Goal: Task Accomplishment & Management: Use online tool/utility

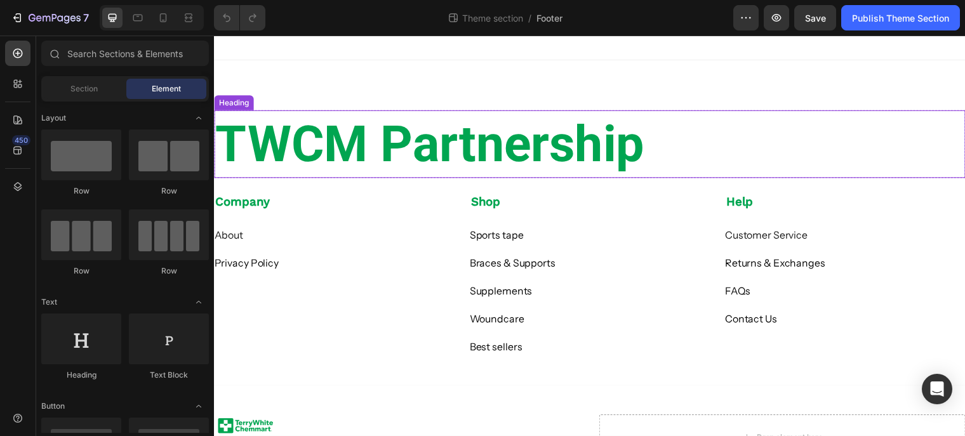
click at [342, 140] on h2 "TWCM Partnership" at bounding box center [595, 146] width 762 height 69
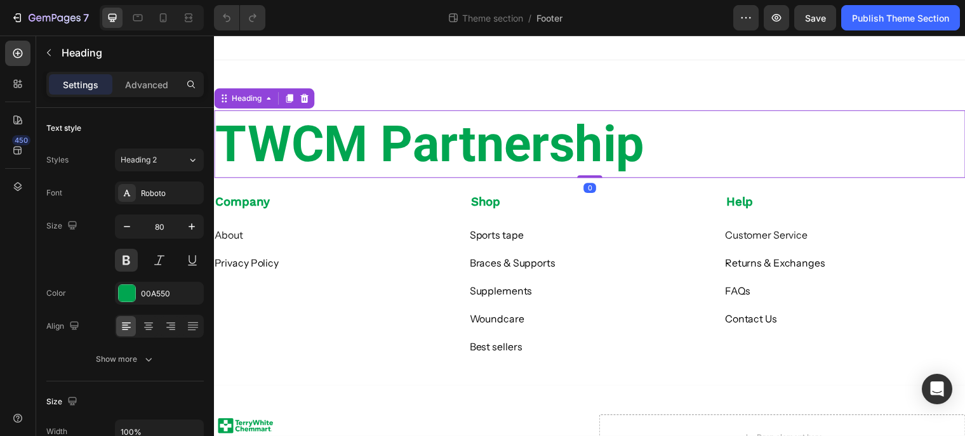
click at [357, 144] on h2 "TWCM Partnership" at bounding box center [595, 146] width 762 height 69
click at [655, 145] on p "TWCM Partnership" at bounding box center [595, 146] width 760 height 66
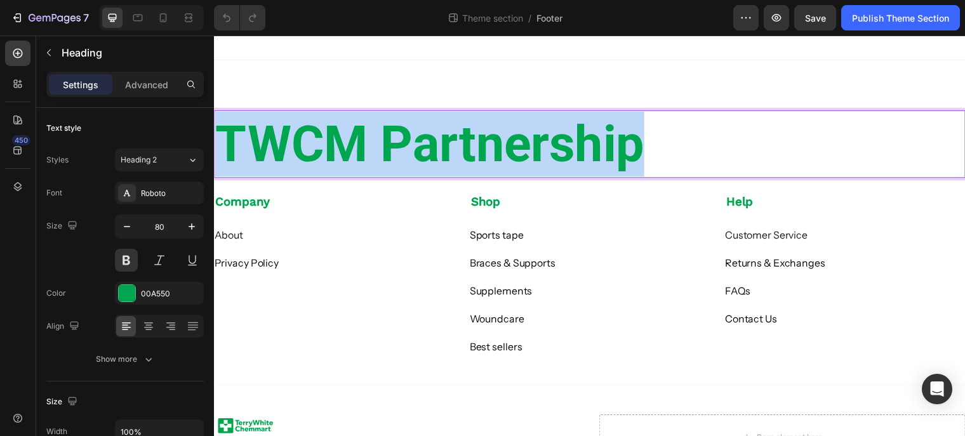
drag, startPoint x: 655, startPoint y: 145, endPoint x: 217, endPoint y: 156, distance: 439.0
click at [217, 156] on p "TWCM Partnership" at bounding box center [595, 146] width 760 height 66
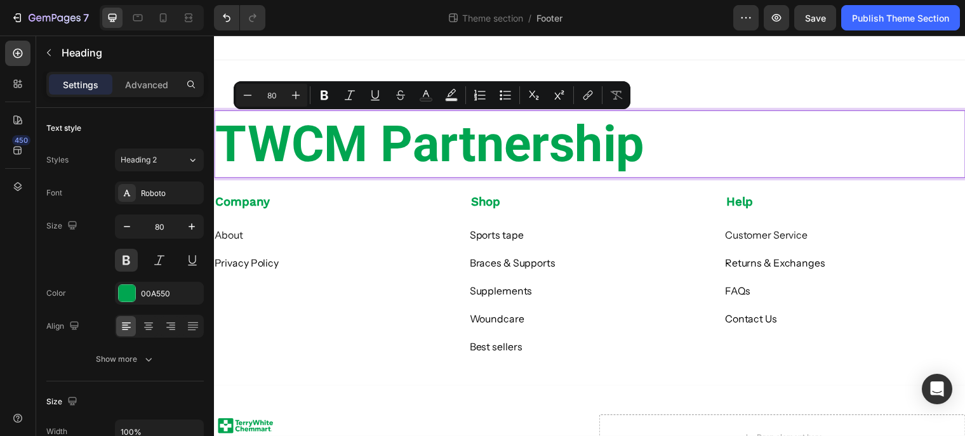
click at [349, 158] on p "TWCM Partnership" at bounding box center [595, 146] width 760 height 66
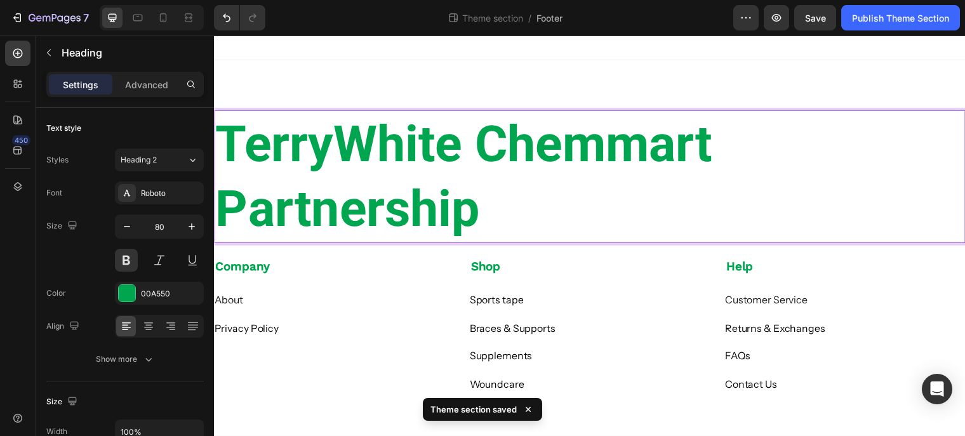
click at [372, 166] on p "TerryWhite Chemmart Partnership" at bounding box center [595, 179] width 760 height 132
click at [678, 207] on p "TerryWhite Chemmart Partnership" at bounding box center [595, 179] width 760 height 132
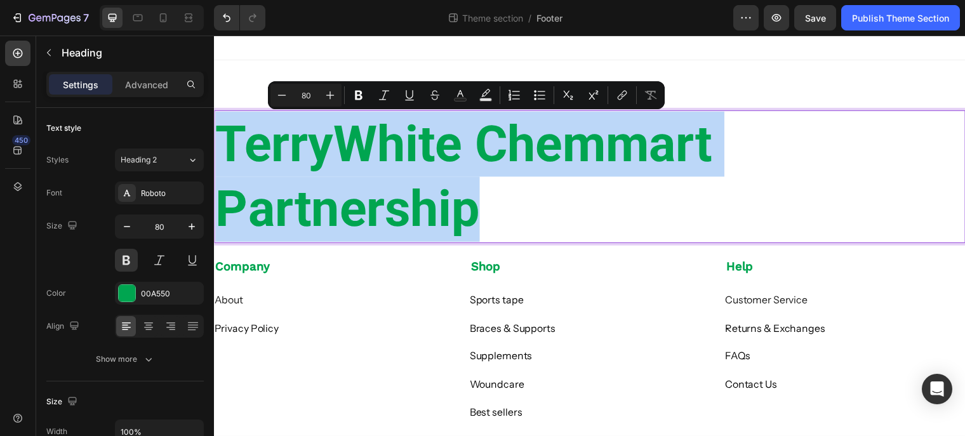
drag, startPoint x: 567, startPoint y: 210, endPoint x: 223, endPoint y: 154, distance: 348.7
click at [223, 154] on p "TerryWhite Chemmart Partnership" at bounding box center [595, 179] width 760 height 132
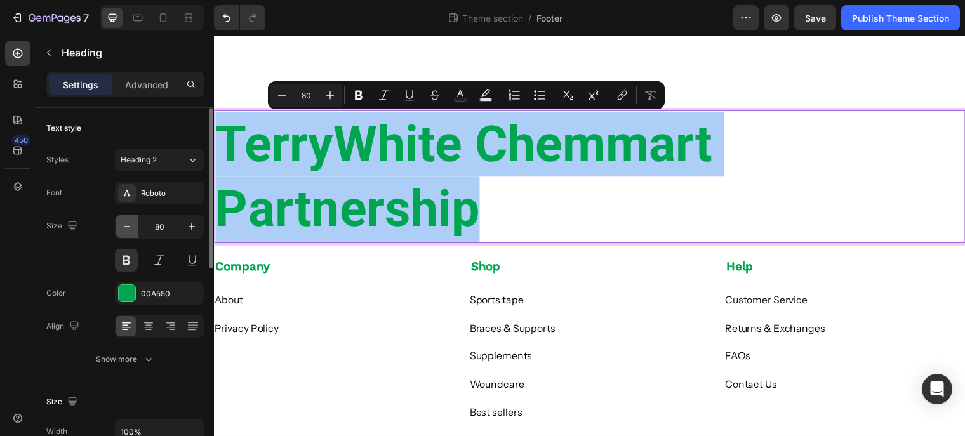
click at [124, 225] on icon "button" at bounding box center [127, 226] width 13 height 13
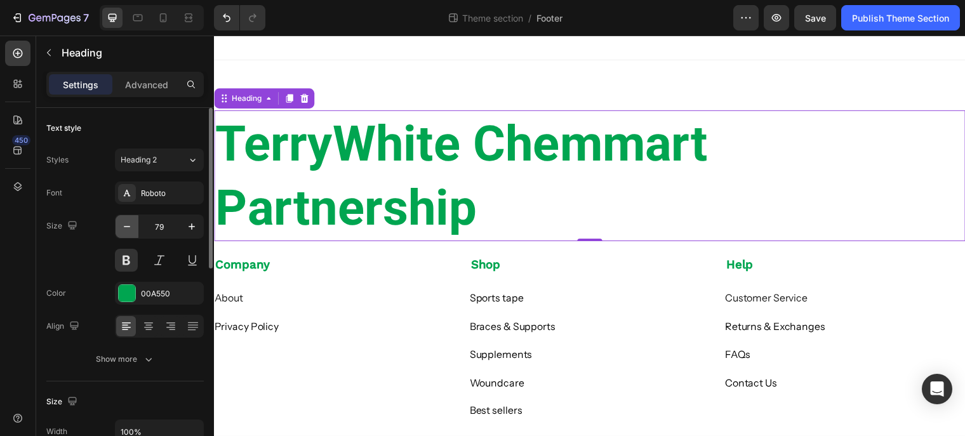
click at [124, 225] on icon "button" at bounding box center [127, 226] width 13 height 13
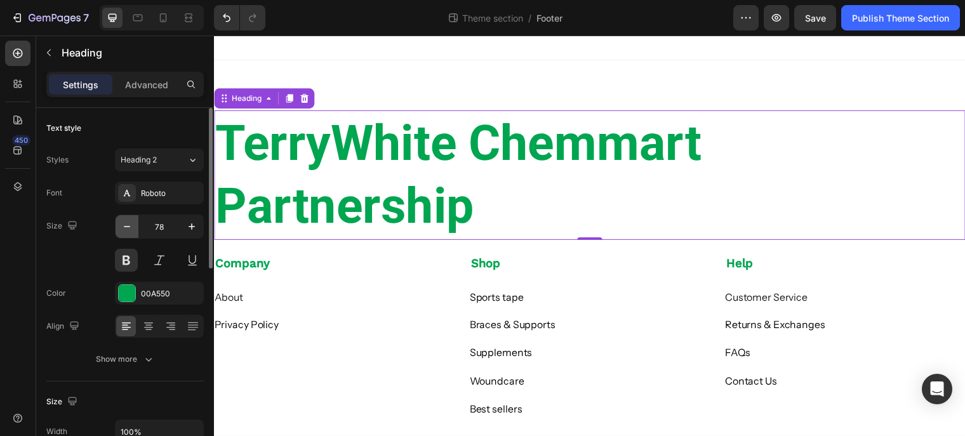
click at [124, 225] on icon "button" at bounding box center [127, 226] width 13 height 13
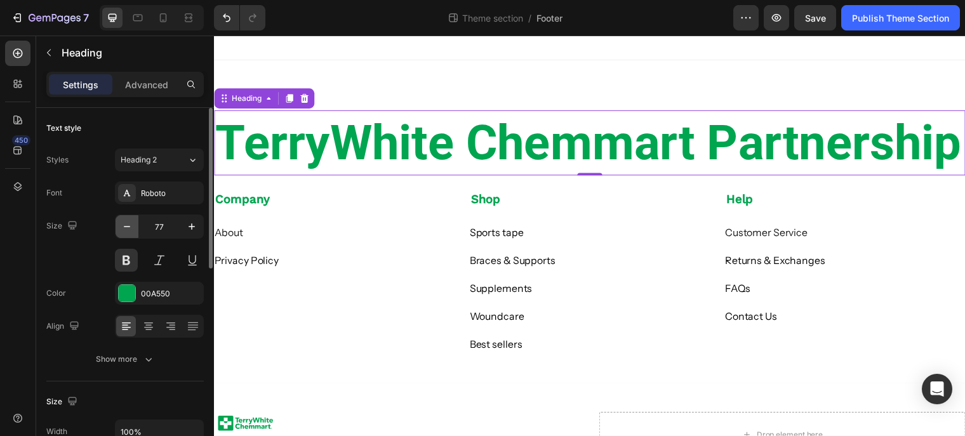
click at [124, 225] on icon "button" at bounding box center [127, 226] width 13 height 13
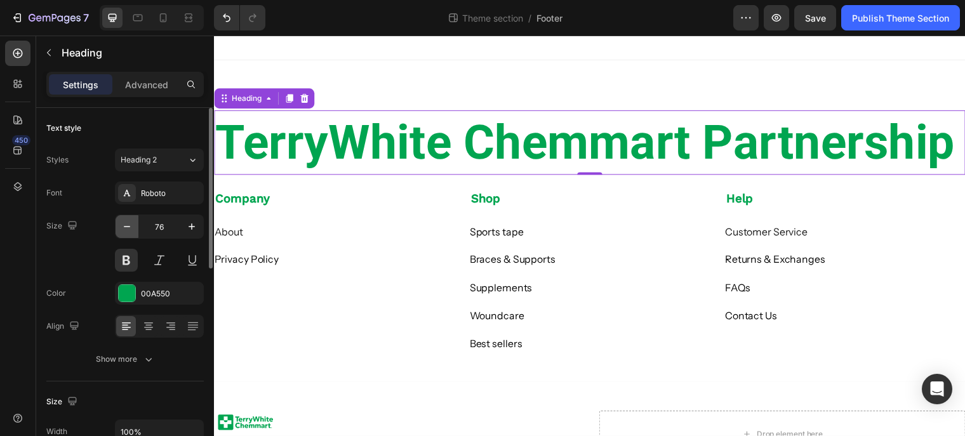
click at [124, 225] on icon "button" at bounding box center [127, 226] width 13 height 13
type input "75"
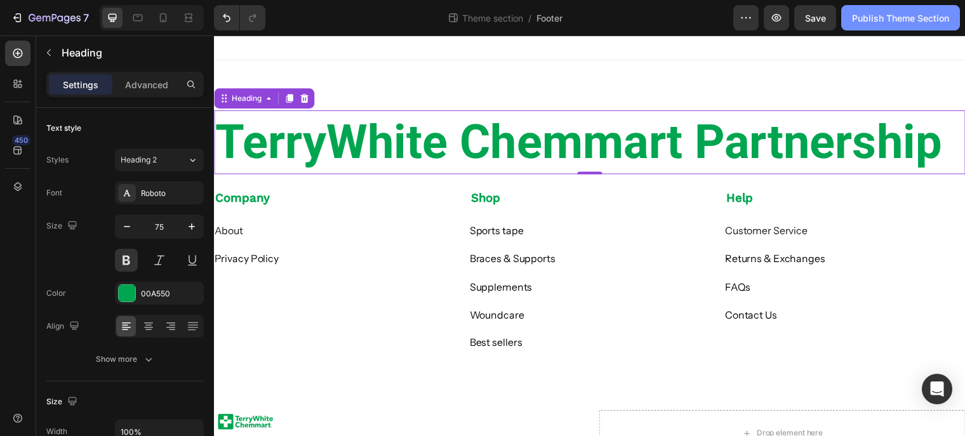
click at [877, 18] on div "Publish Theme Section" at bounding box center [900, 17] width 97 height 13
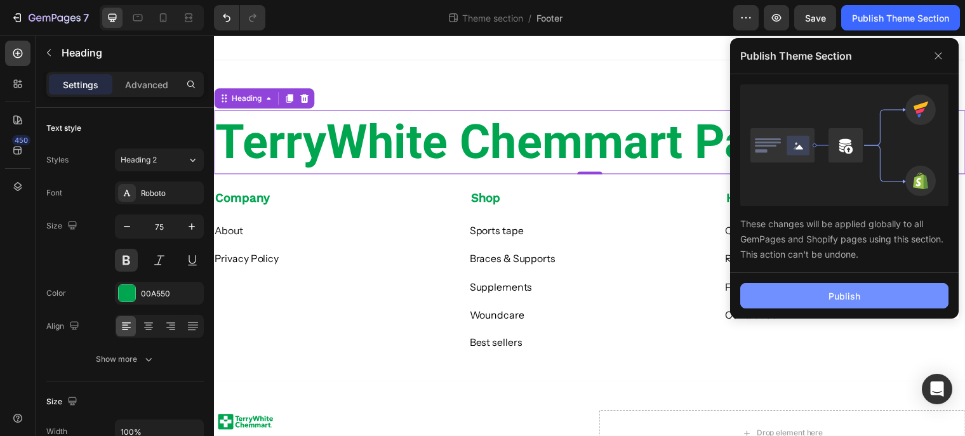
click at [815, 298] on button "Publish" at bounding box center [845, 295] width 208 height 25
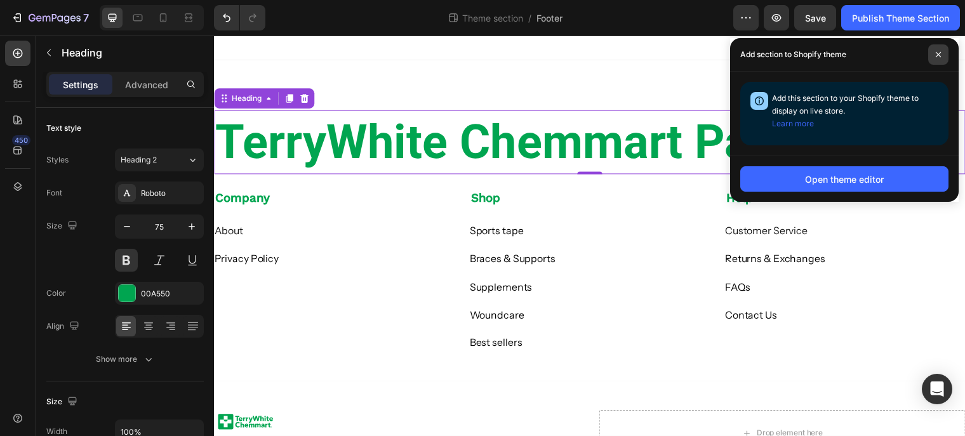
click at [933, 56] on span at bounding box center [939, 54] width 20 height 20
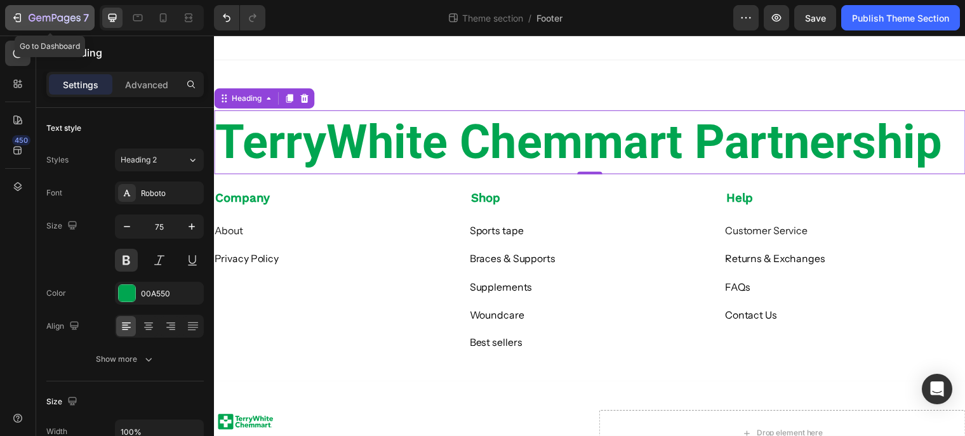
click at [60, 18] on icon "button" at bounding box center [55, 18] width 52 height 11
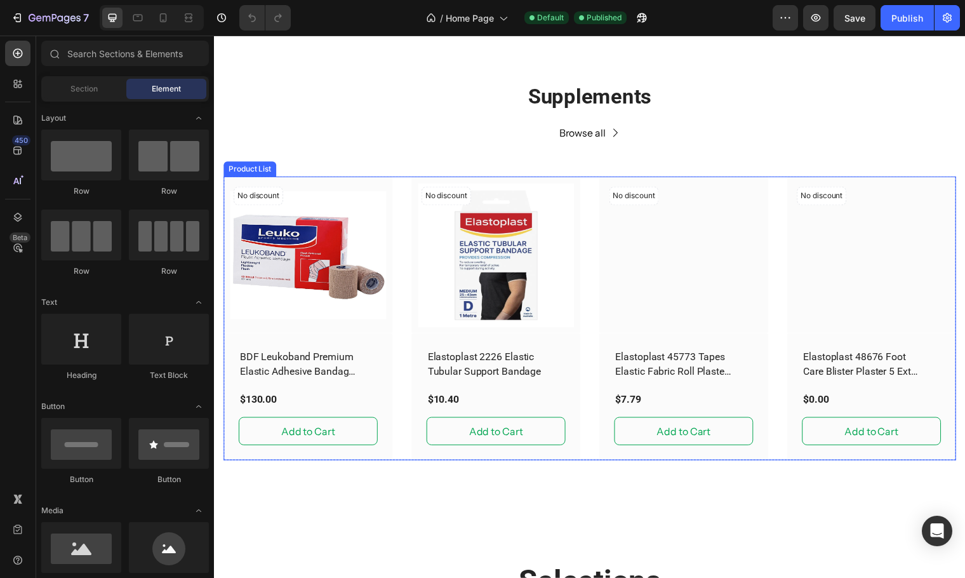
scroll to position [318, 0]
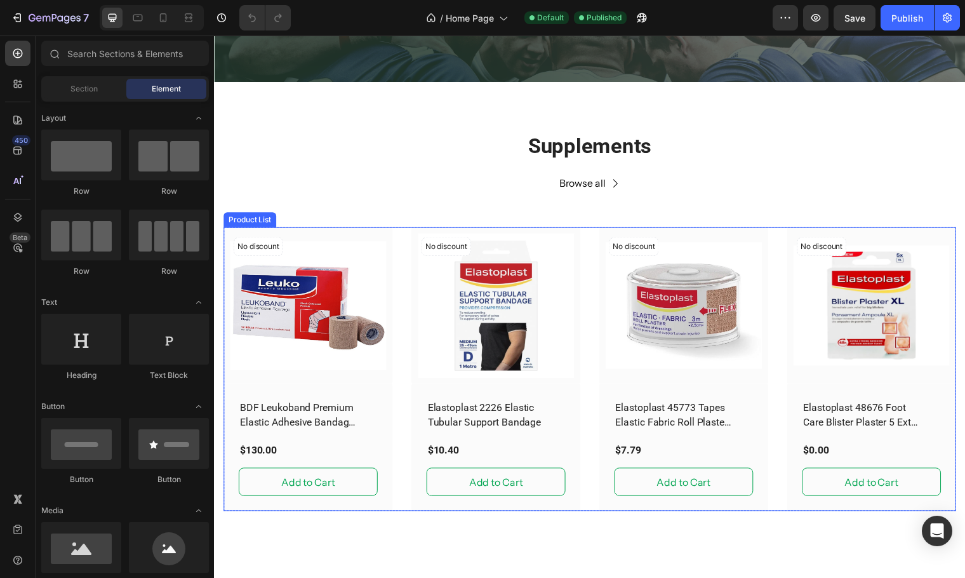
click at [392, 230] on div "No discount Not be displayed when published (P) Tag (P) Images Row BDF Leukoban…" at bounding box center [595, 374] width 743 height 288
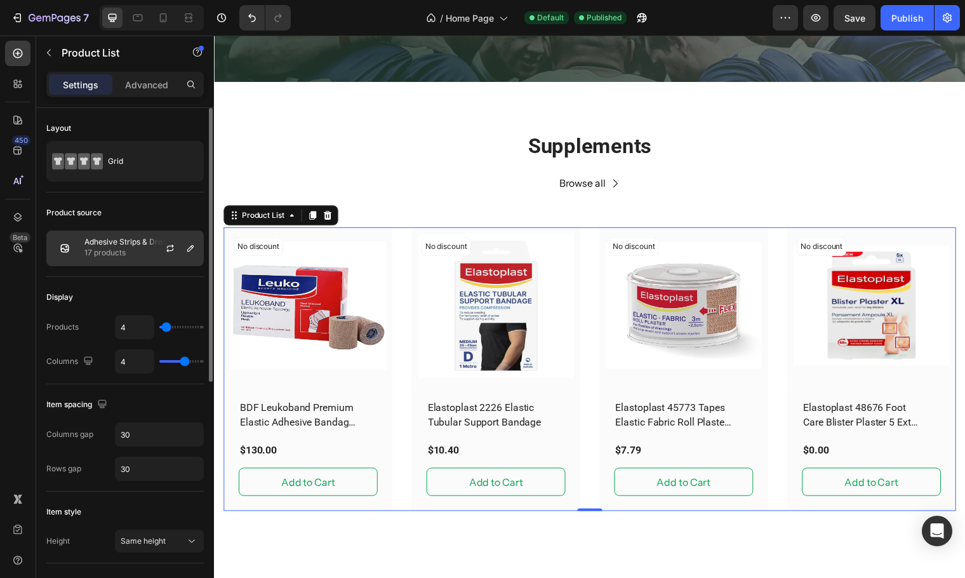
click at [107, 244] on p "Adhesive Strips & Dressings" at bounding box center [134, 242] width 100 height 9
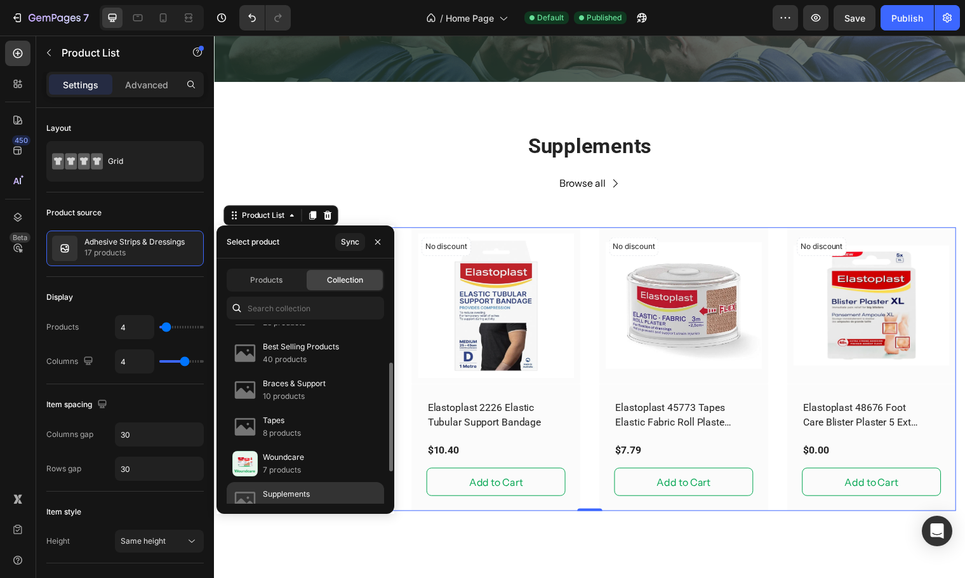
scroll to position [116, 0]
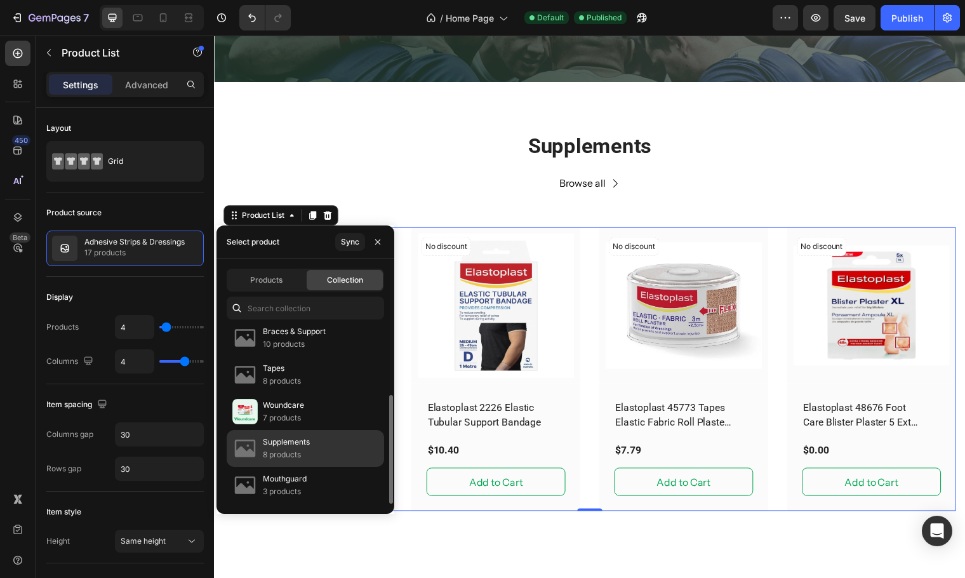
click at [307, 436] on p "8 products" at bounding box center [286, 454] width 47 height 13
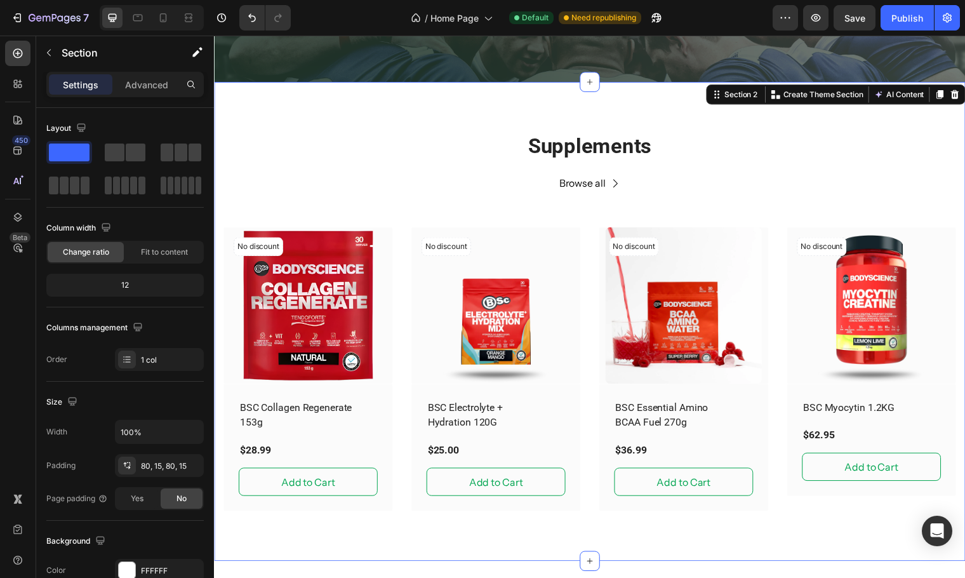
click at [445, 95] on div "Supplements Heading Browse all Button Row No discount Not be displayed when pub…" at bounding box center [595, 326] width 762 height 486
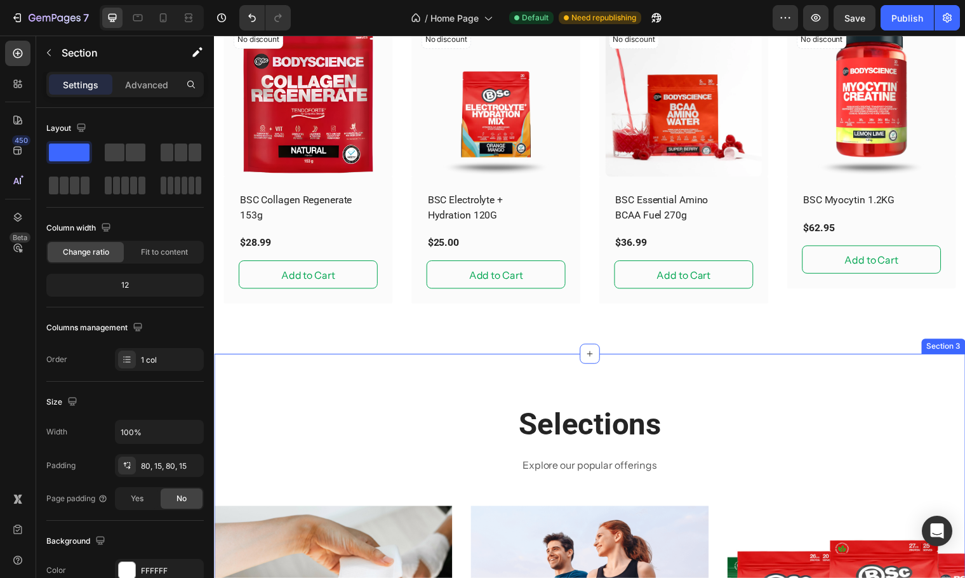
scroll to position [334, 0]
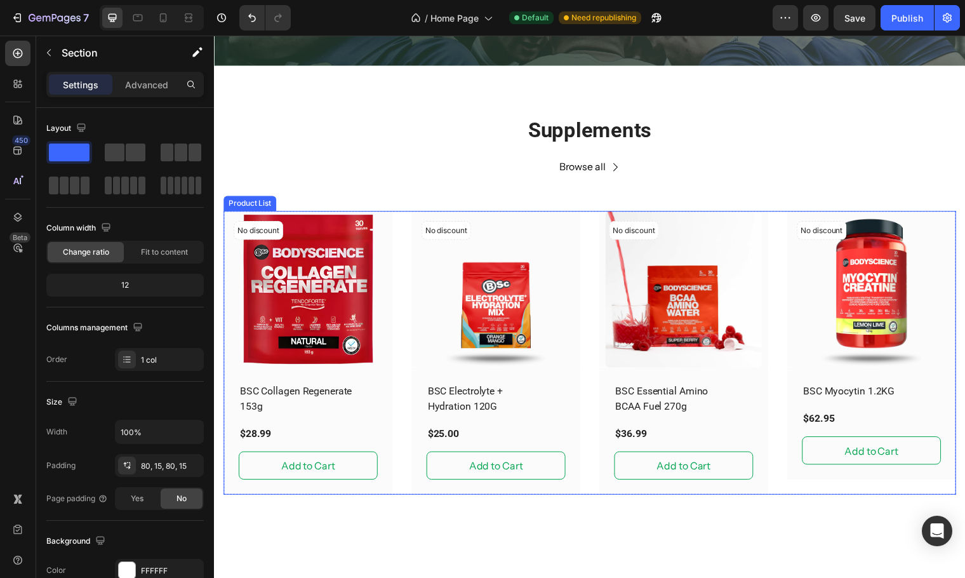
click at [395, 220] on div "No discount Not be displayed when published (P) Tag (P) Images Row BSC Collagen…" at bounding box center [595, 357] width 743 height 288
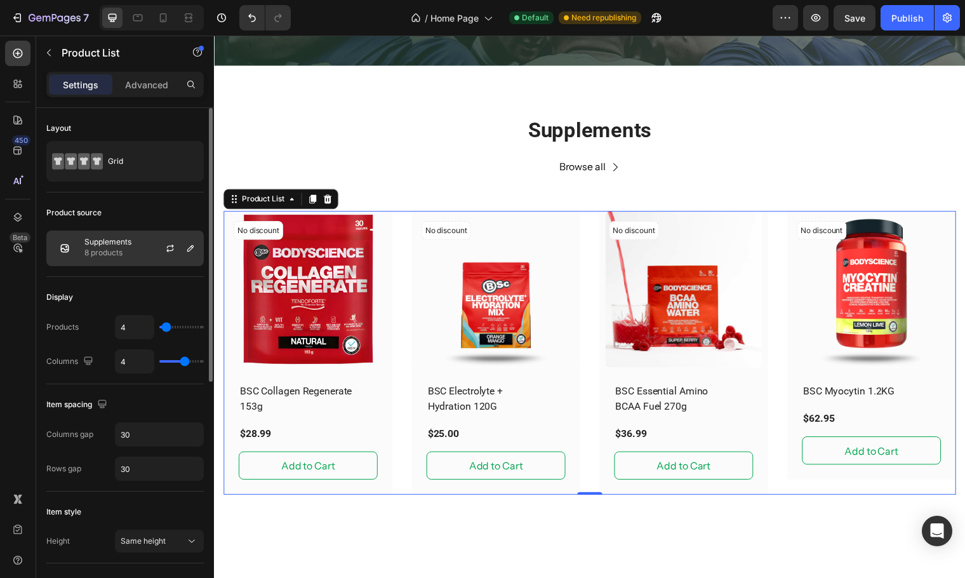
click at [114, 250] on p "8 products" at bounding box center [107, 252] width 47 height 13
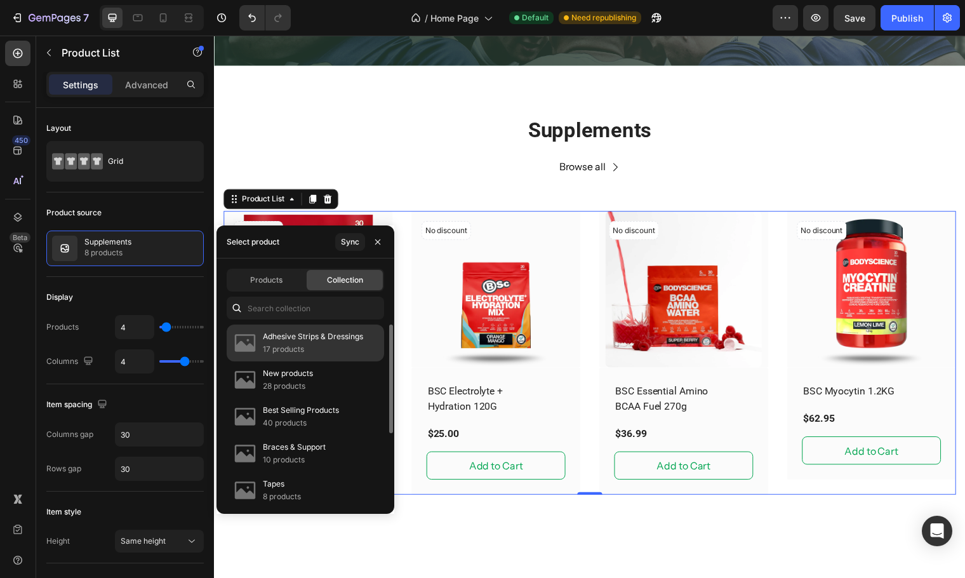
click at [305, 337] on p "Adhesive Strips & Dressings" at bounding box center [313, 336] width 100 height 13
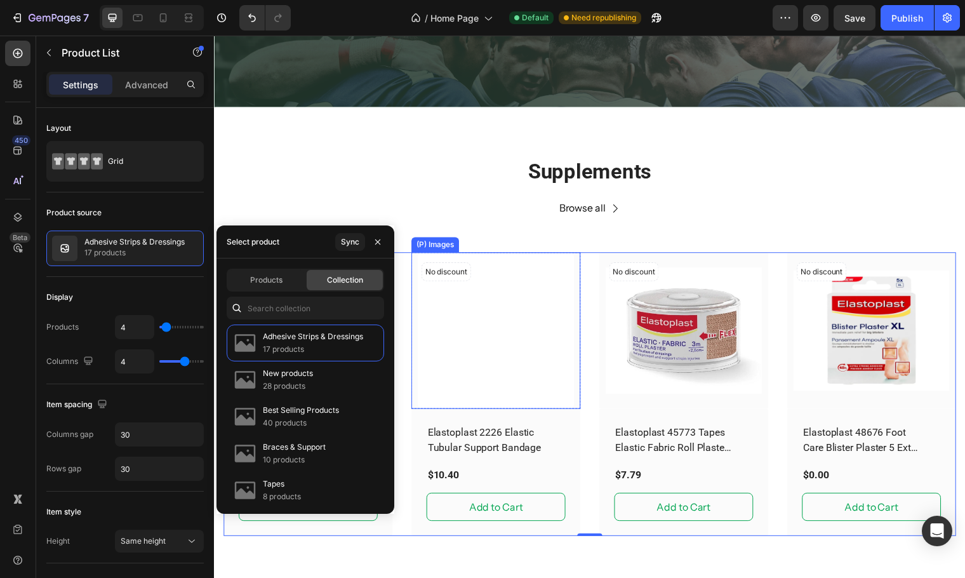
scroll to position [271, 0]
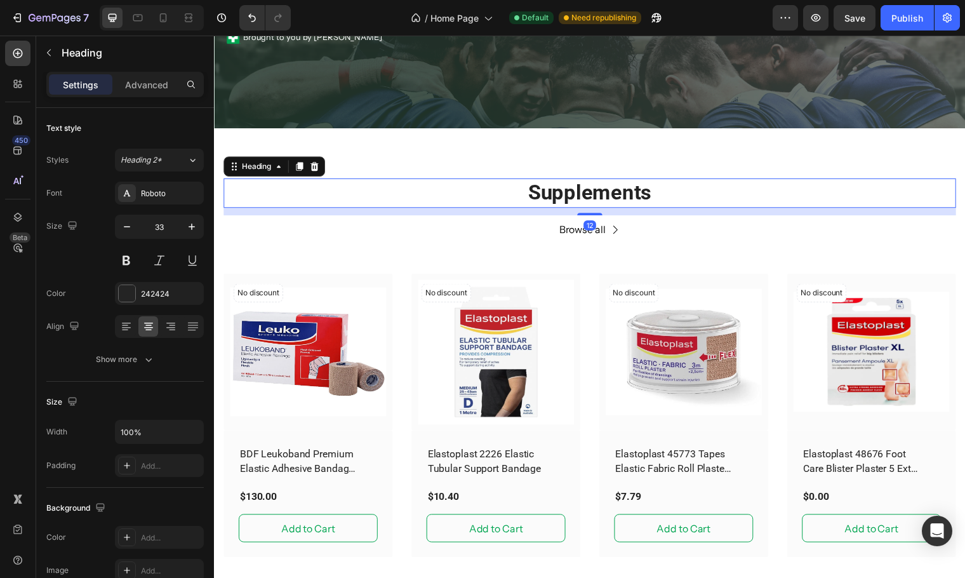
click at [722, 194] on h2 "Supplements" at bounding box center [595, 195] width 743 height 30
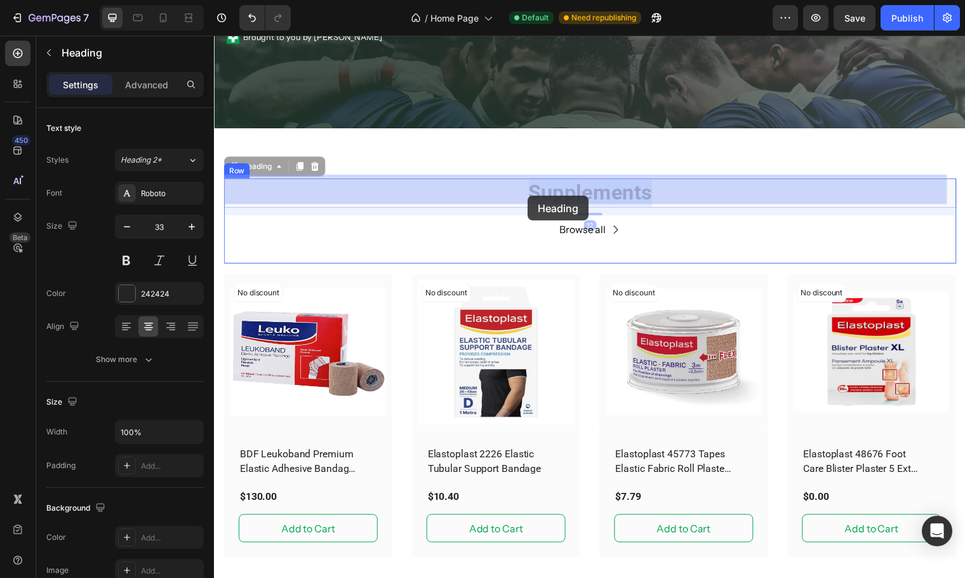
drag, startPoint x: 664, startPoint y: 193, endPoint x: 532, endPoint y: 198, distance: 132.8
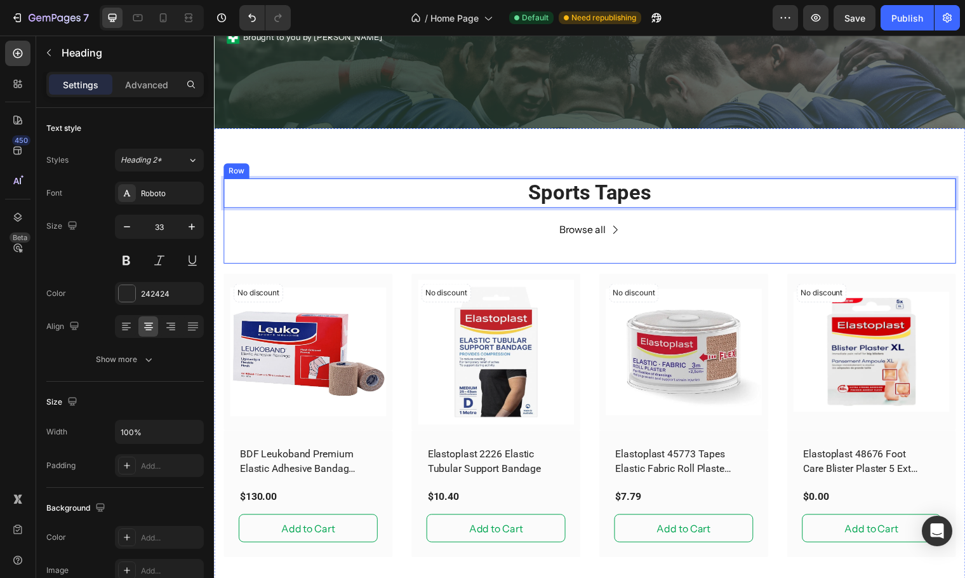
click at [634, 218] on div "Browse all Button" at bounding box center [595, 242] width 743 height 49
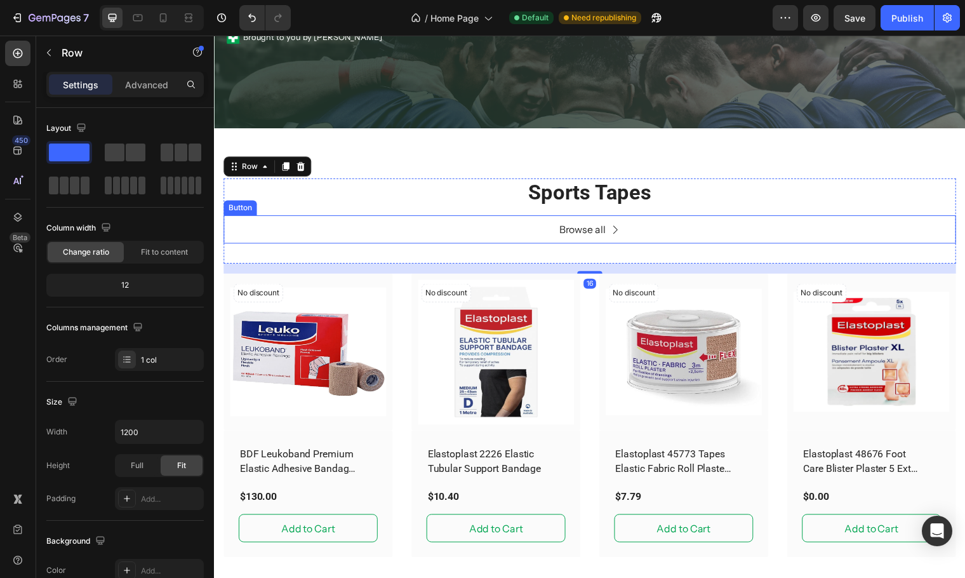
click at [551, 233] on link "Browse all" at bounding box center [595, 232] width 93 height 29
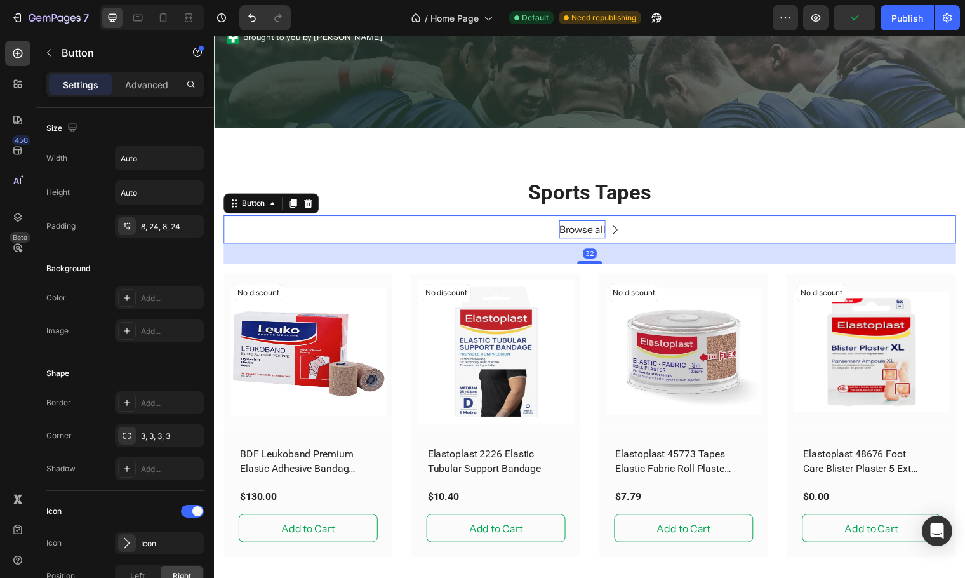
click at [601, 228] on p "Browse all" at bounding box center [587, 232] width 47 height 18
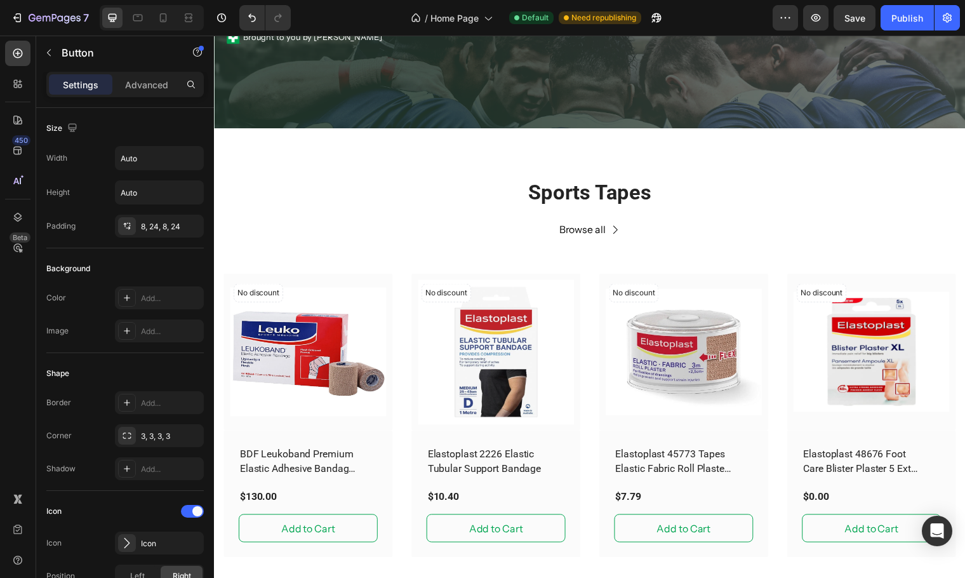
click at [647, 227] on div "Browse all Button 32" at bounding box center [595, 232] width 743 height 29
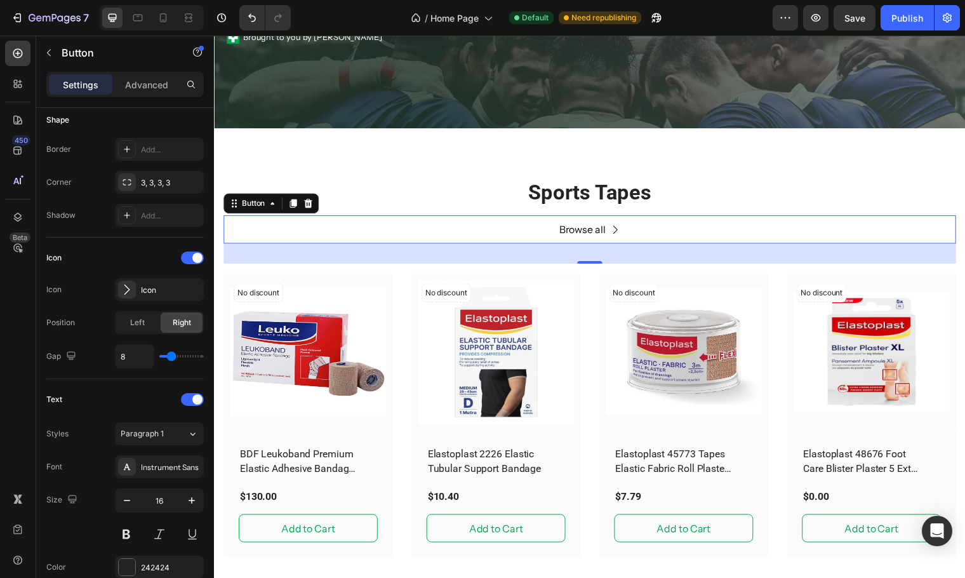
scroll to position [0, 0]
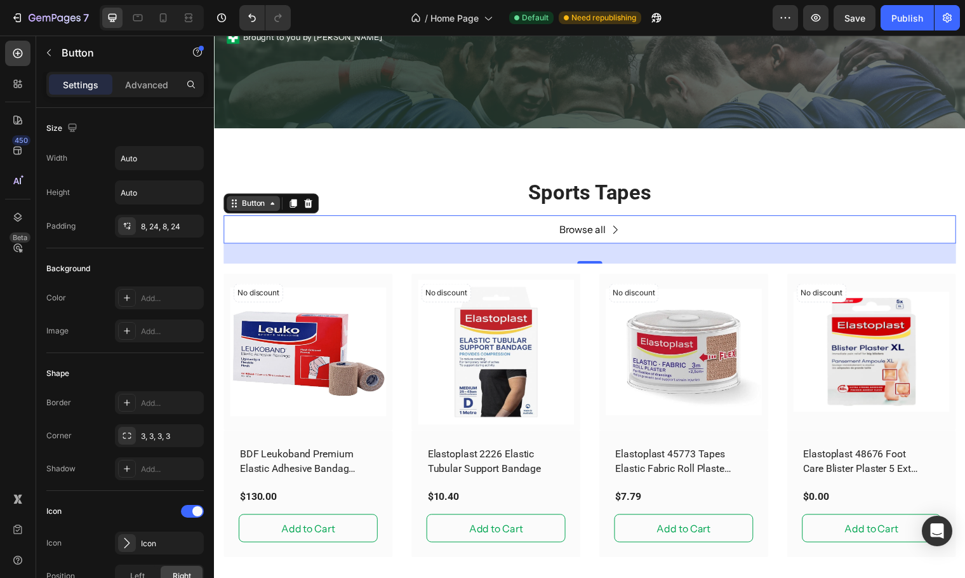
click at [257, 203] on div "Button" at bounding box center [253, 205] width 29 height 11
click at [53, 58] on button "button" at bounding box center [49, 53] width 20 height 20
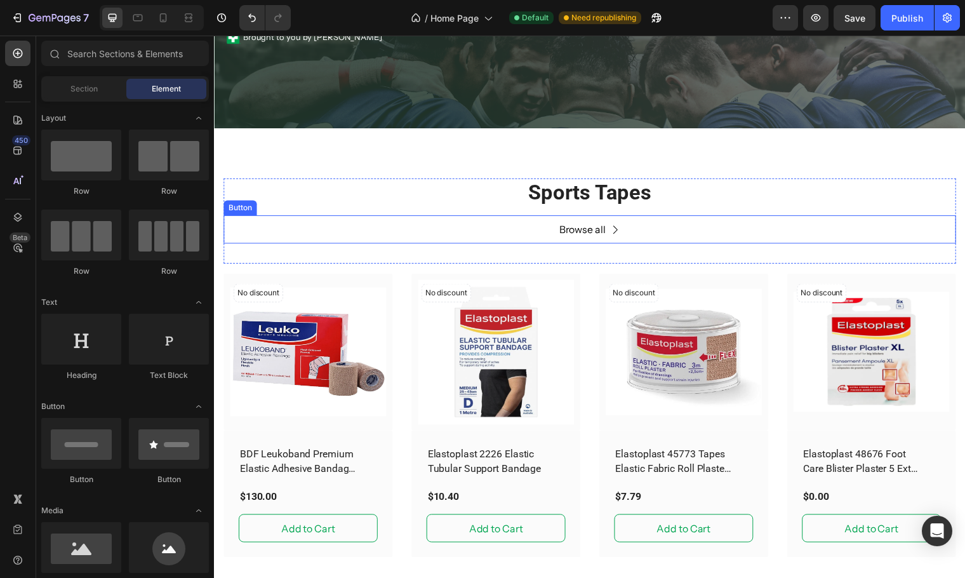
click at [420, 227] on div "Browse all Button" at bounding box center [595, 232] width 743 height 29
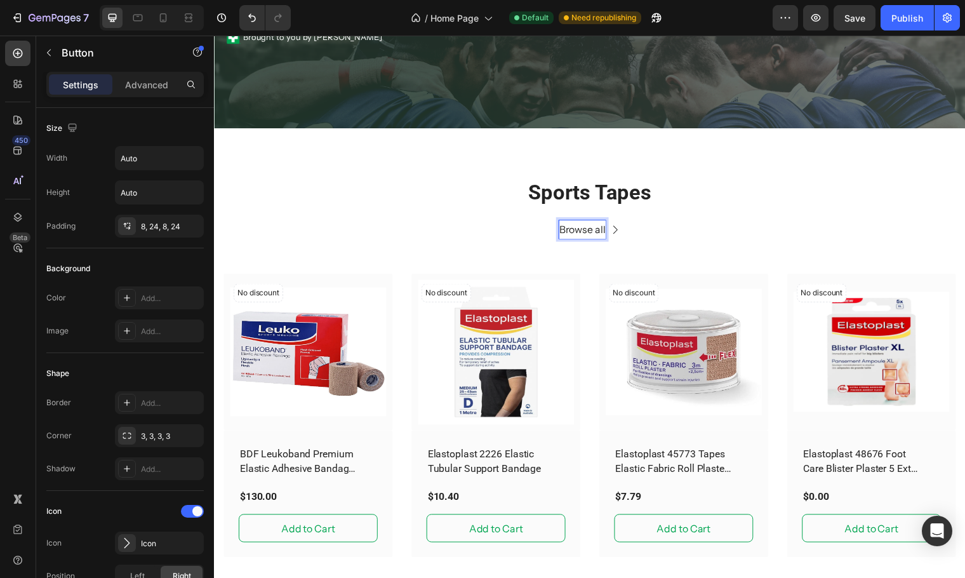
click at [616, 229] on icon at bounding box center [621, 232] width 10 height 10
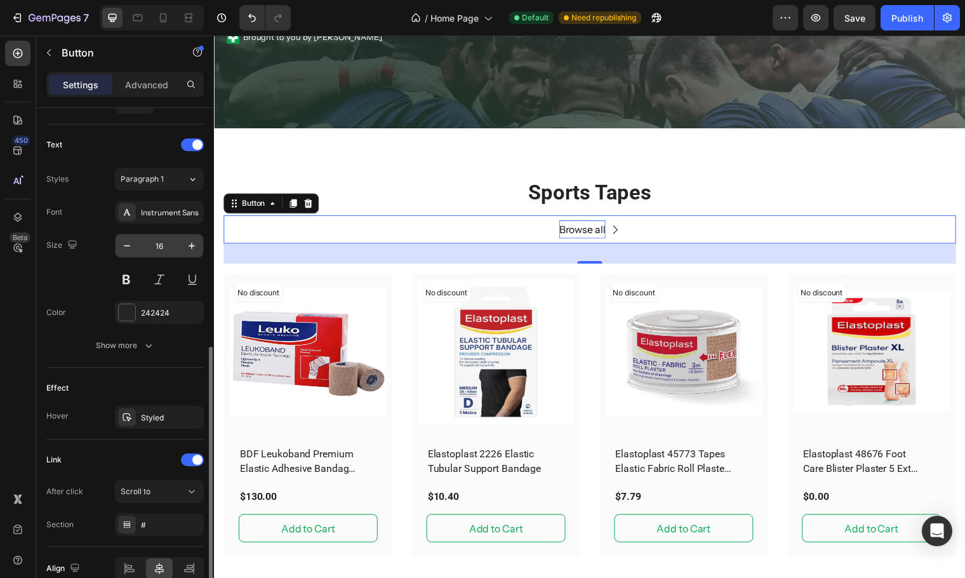
scroll to position [571, 0]
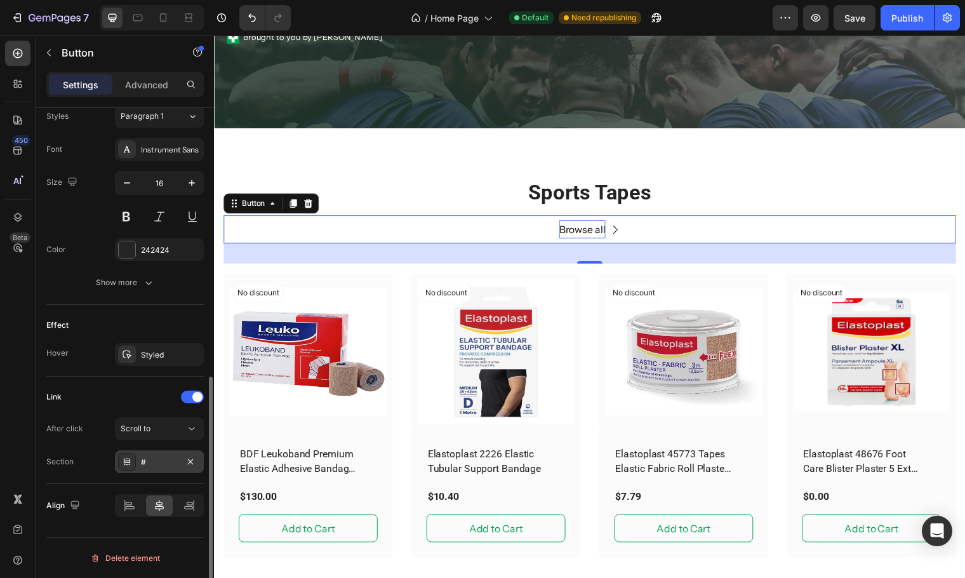
click at [124, 436] on icon at bounding box center [127, 461] width 6 height 3
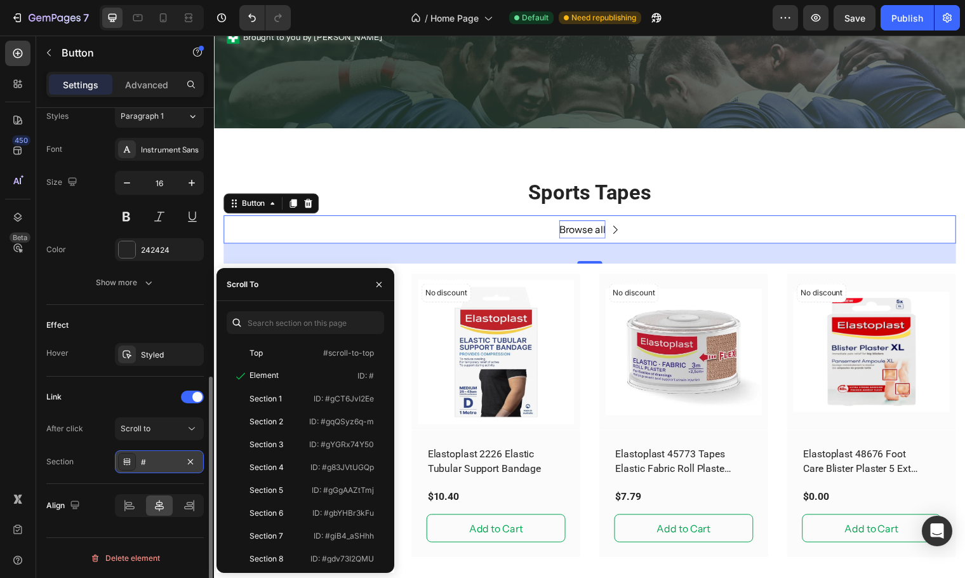
click at [124, 436] on icon at bounding box center [127, 461] width 6 height 3
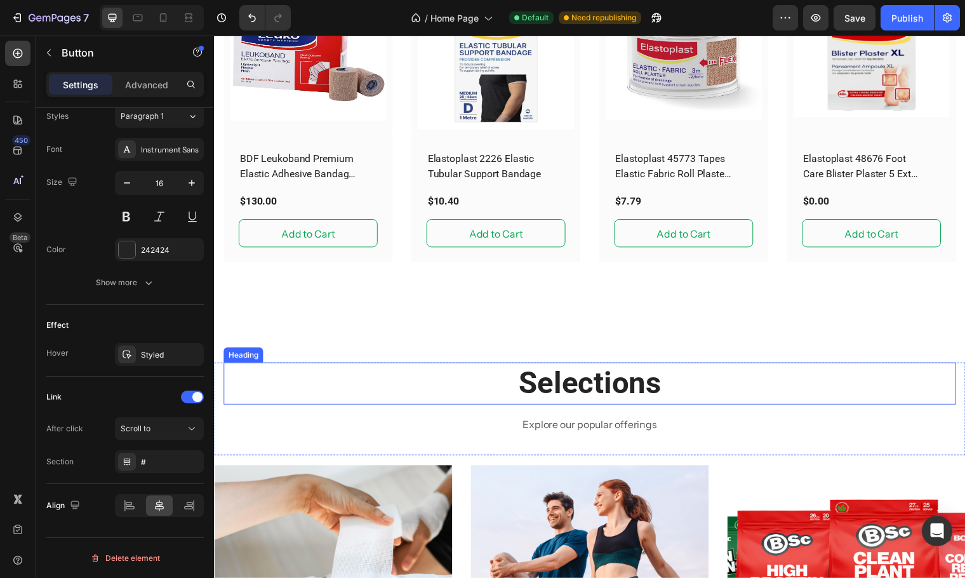
scroll to position [525, 0]
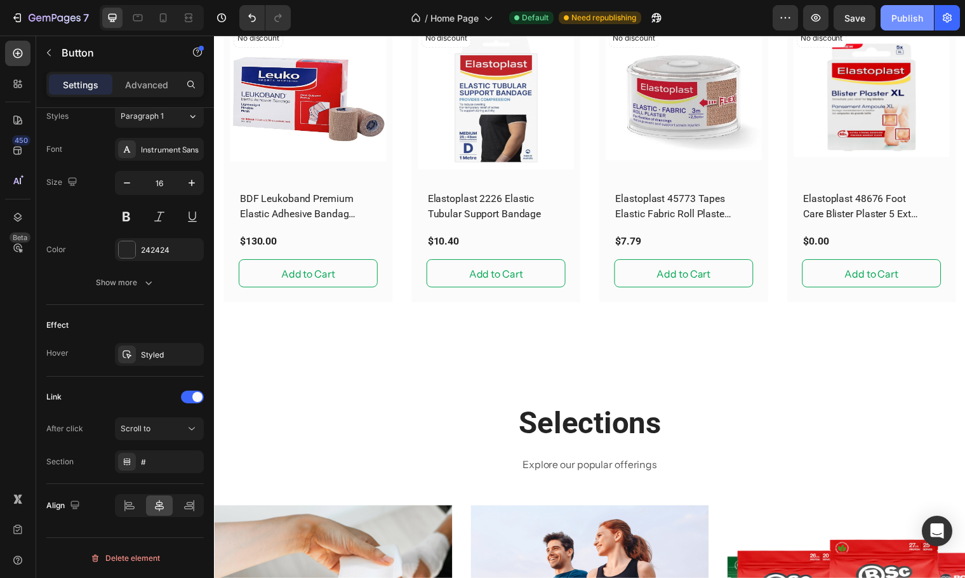
click at [916, 22] on div "Publish" at bounding box center [908, 17] width 32 height 13
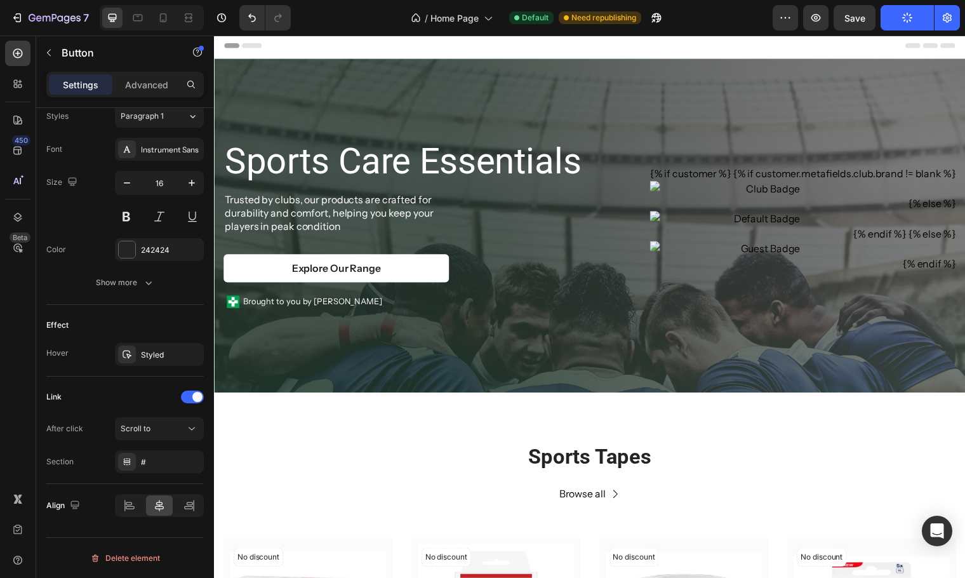
scroll to position [0, 0]
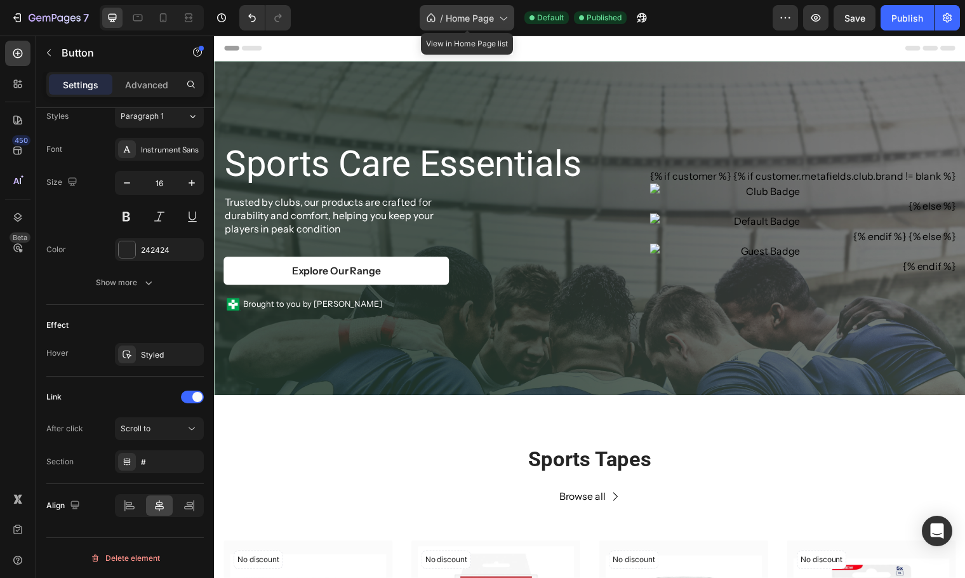
click at [497, 23] on icon at bounding box center [503, 17] width 13 height 13
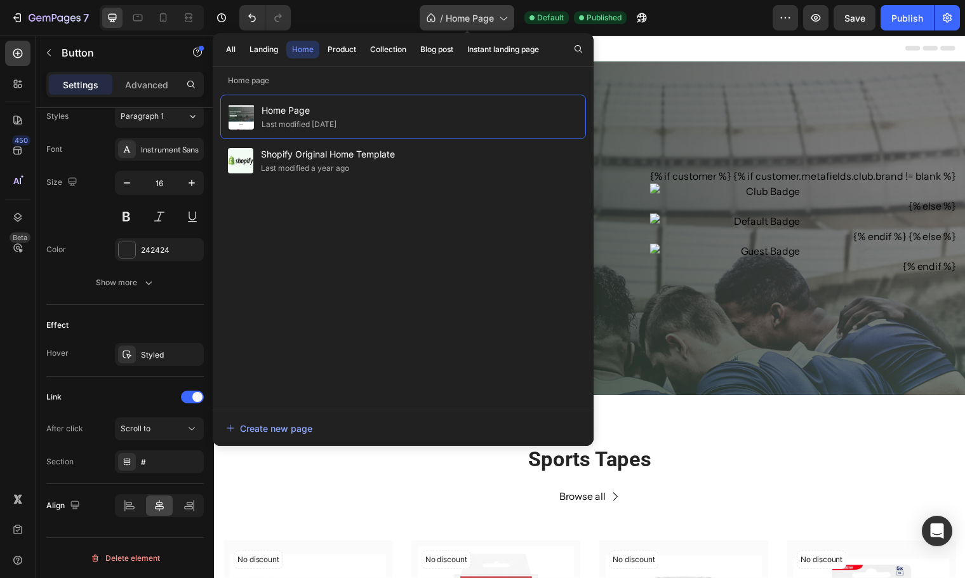
click at [497, 23] on icon at bounding box center [503, 17] width 13 height 13
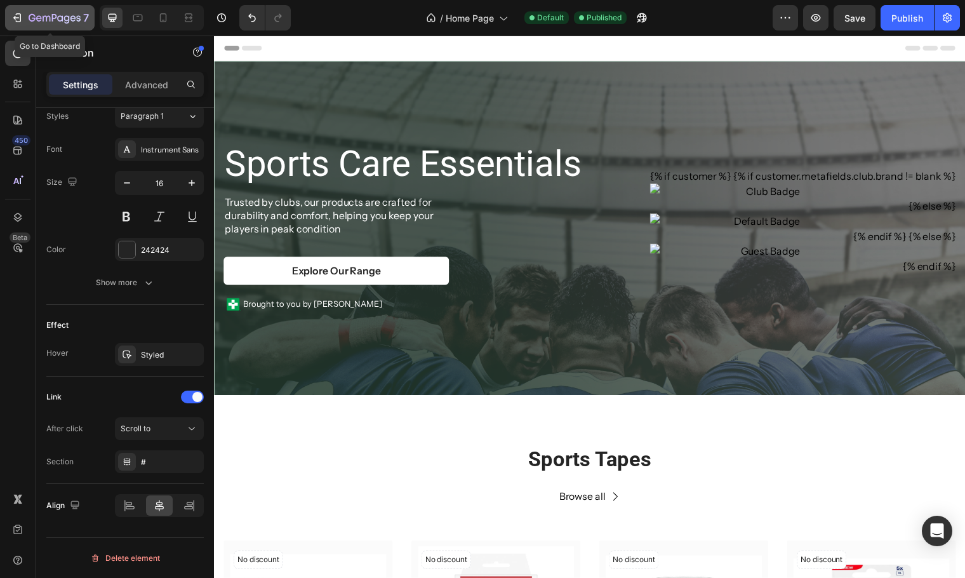
click at [27, 11] on div "7" at bounding box center [50, 17] width 78 height 15
